Goal: Browse casually: Explore the website without a specific task or goal

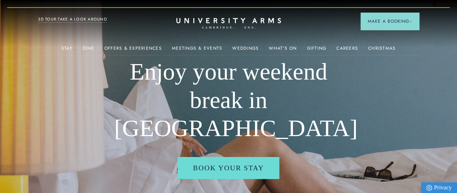
click at [75, 20] on link "3D TOUR:TAKE A LOOK AROUND" at bounding box center [72, 19] width 69 height 6
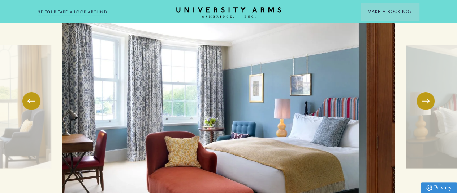
scroll to position [989, 0]
click at [427, 101] on span at bounding box center [425, 101] width 7 height 1
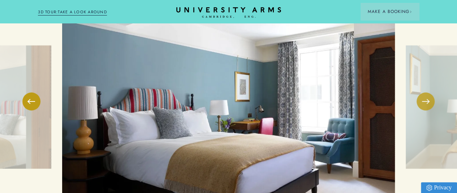
click at [427, 93] on button at bounding box center [425, 102] width 18 height 18
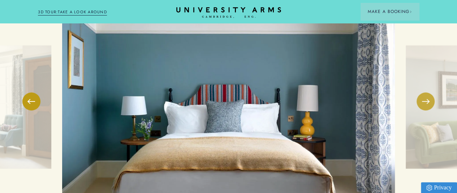
click at [427, 93] on button at bounding box center [425, 102] width 18 height 18
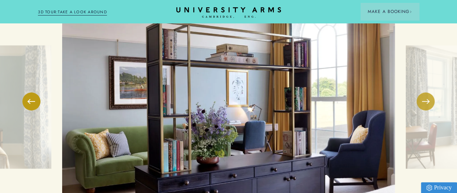
click at [427, 93] on button at bounding box center [425, 102] width 18 height 18
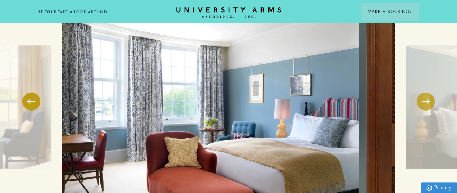
click at [427, 93] on button at bounding box center [425, 102] width 18 height 18
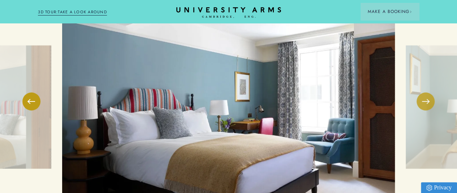
click at [427, 93] on button at bounding box center [425, 102] width 18 height 18
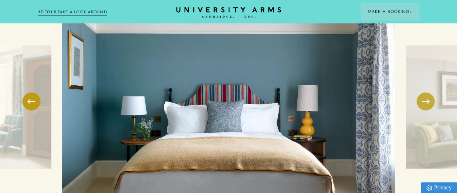
click at [427, 93] on button at bounding box center [425, 102] width 18 height 18
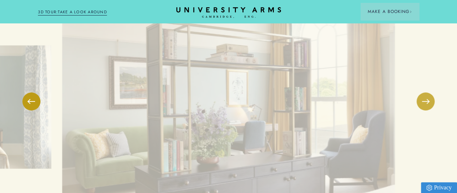
click at [427, 93] on button at bounding box center [425, 102] width 18 height 18
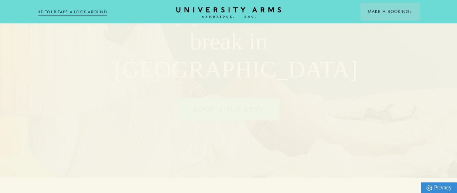
scroll to position [0, 0]
